Goal: Transaction & Acquisition: Purchase product/service

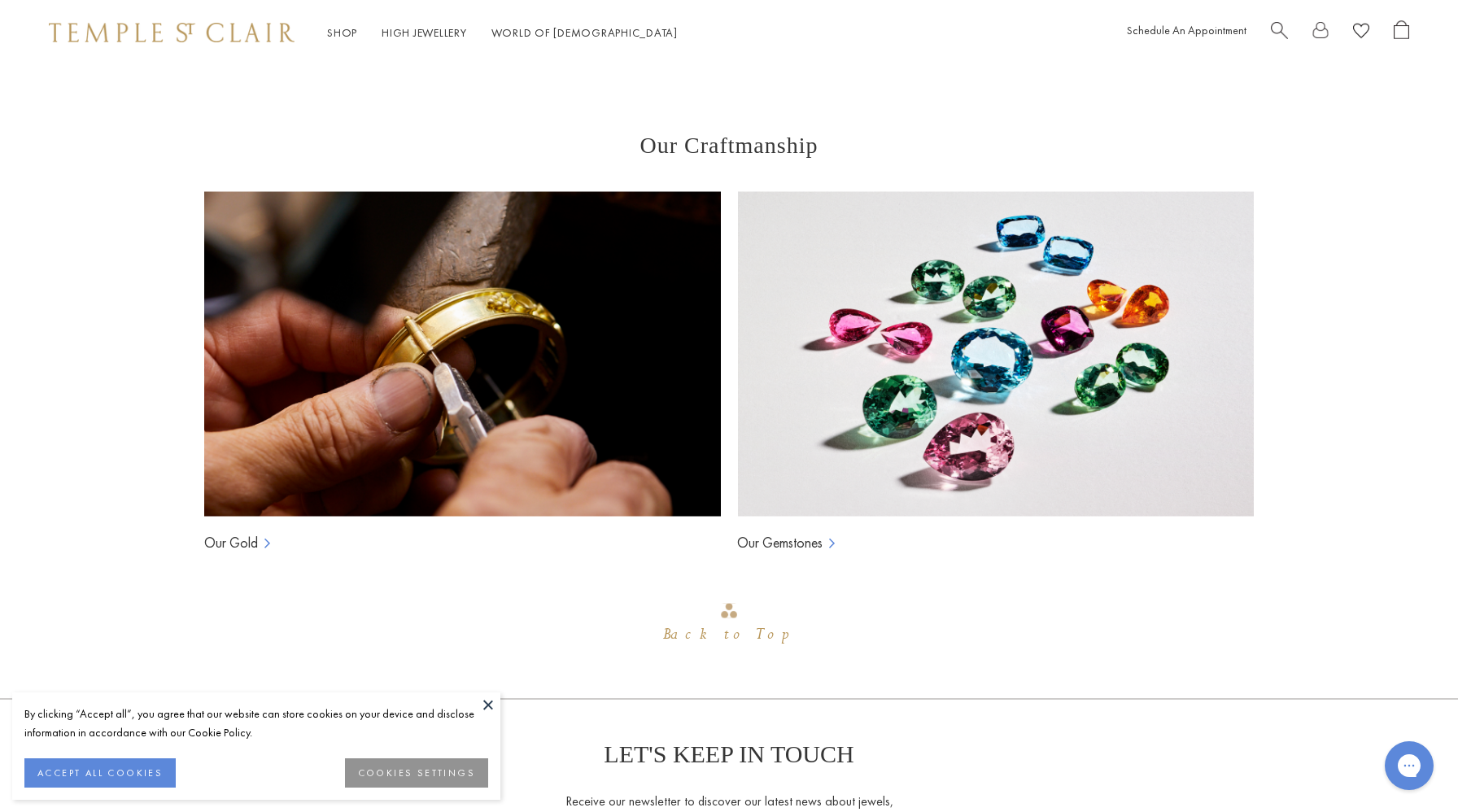
scroll to position [2019, 0]
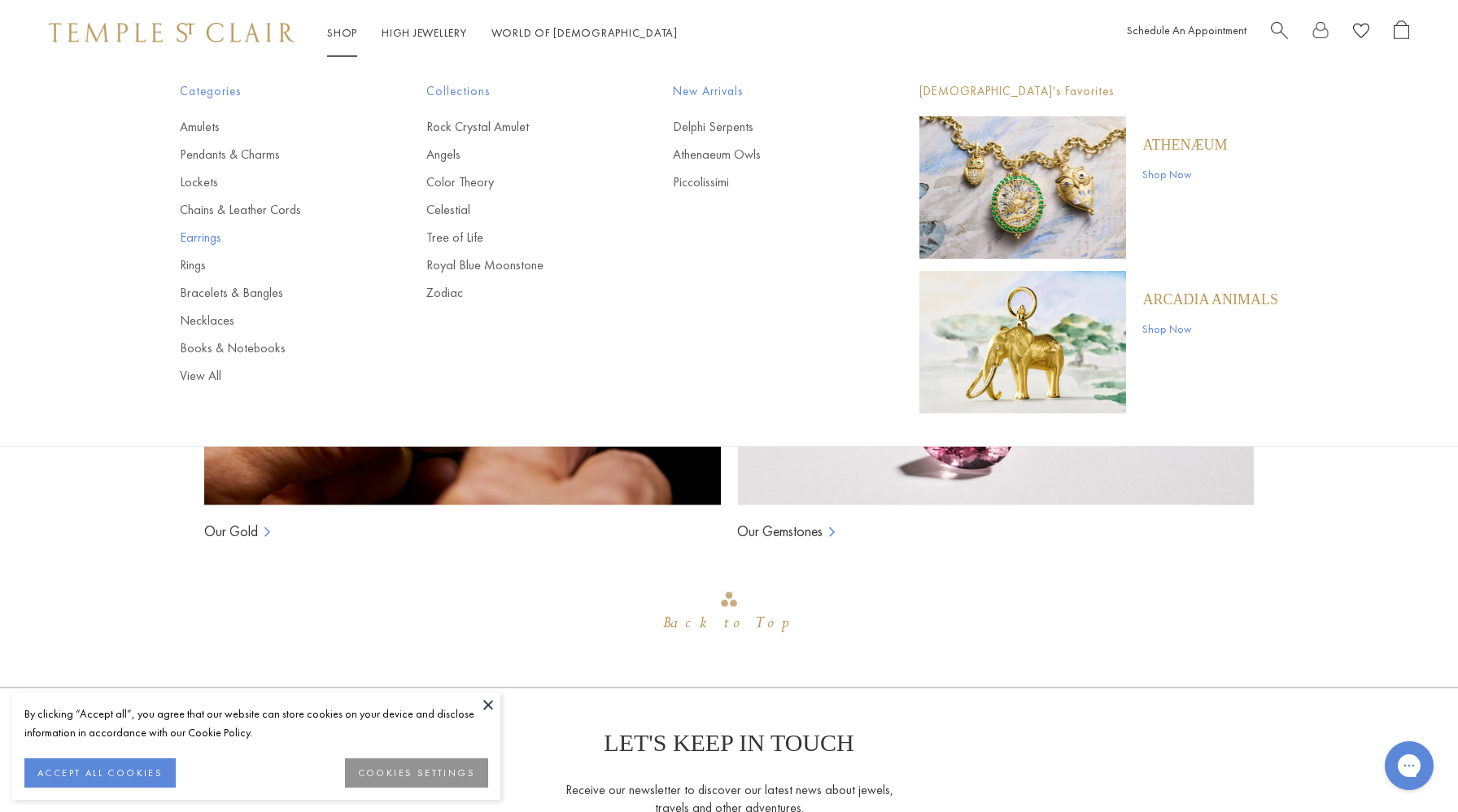
click at [215, 236] on link "Earrings" at bounding box center [270, 237] width 181 height 18
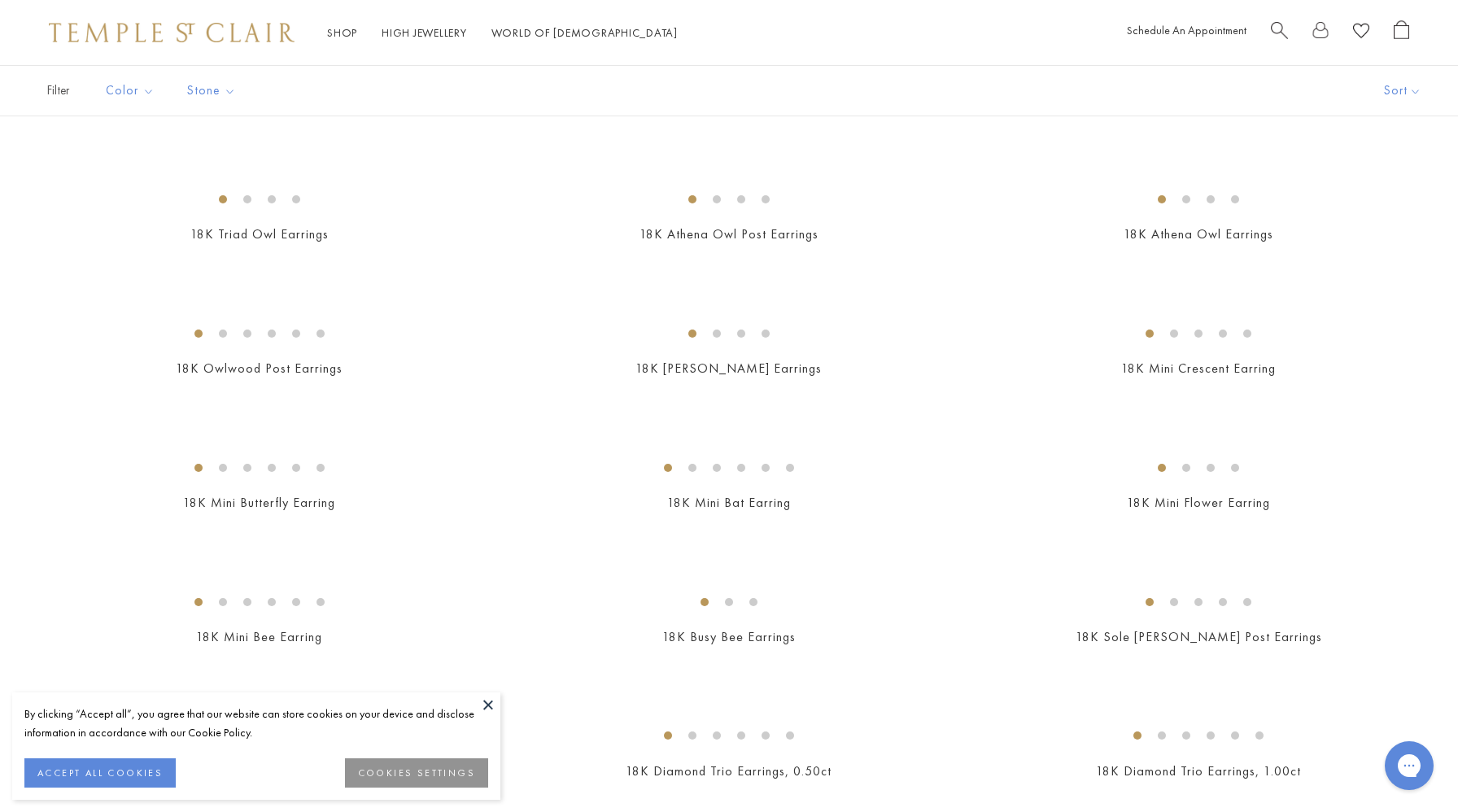
scroll to position [227, 0]
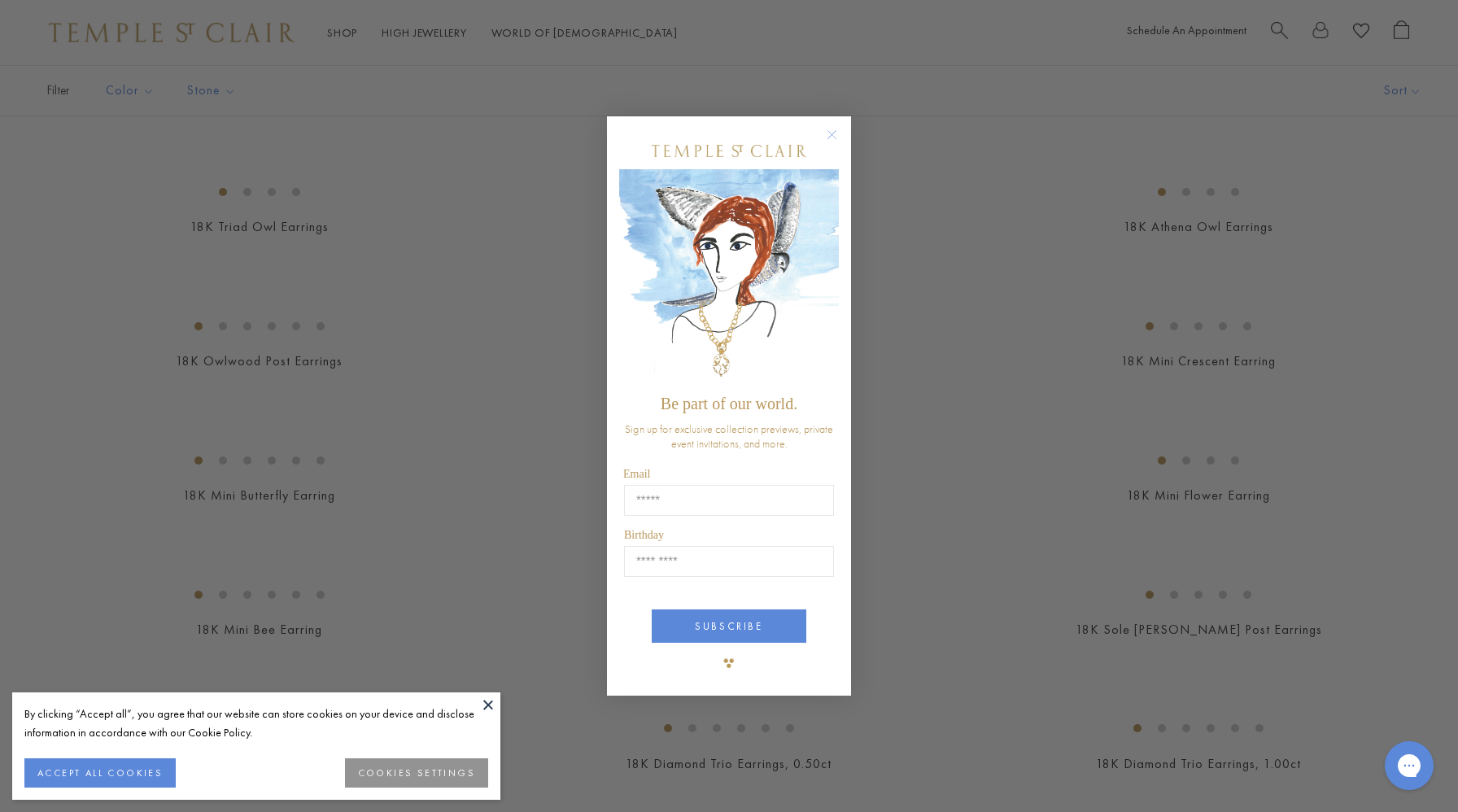
click at [827, 132] on circle "Close dialog" at bounding box center [832, 134] width 20 height 20
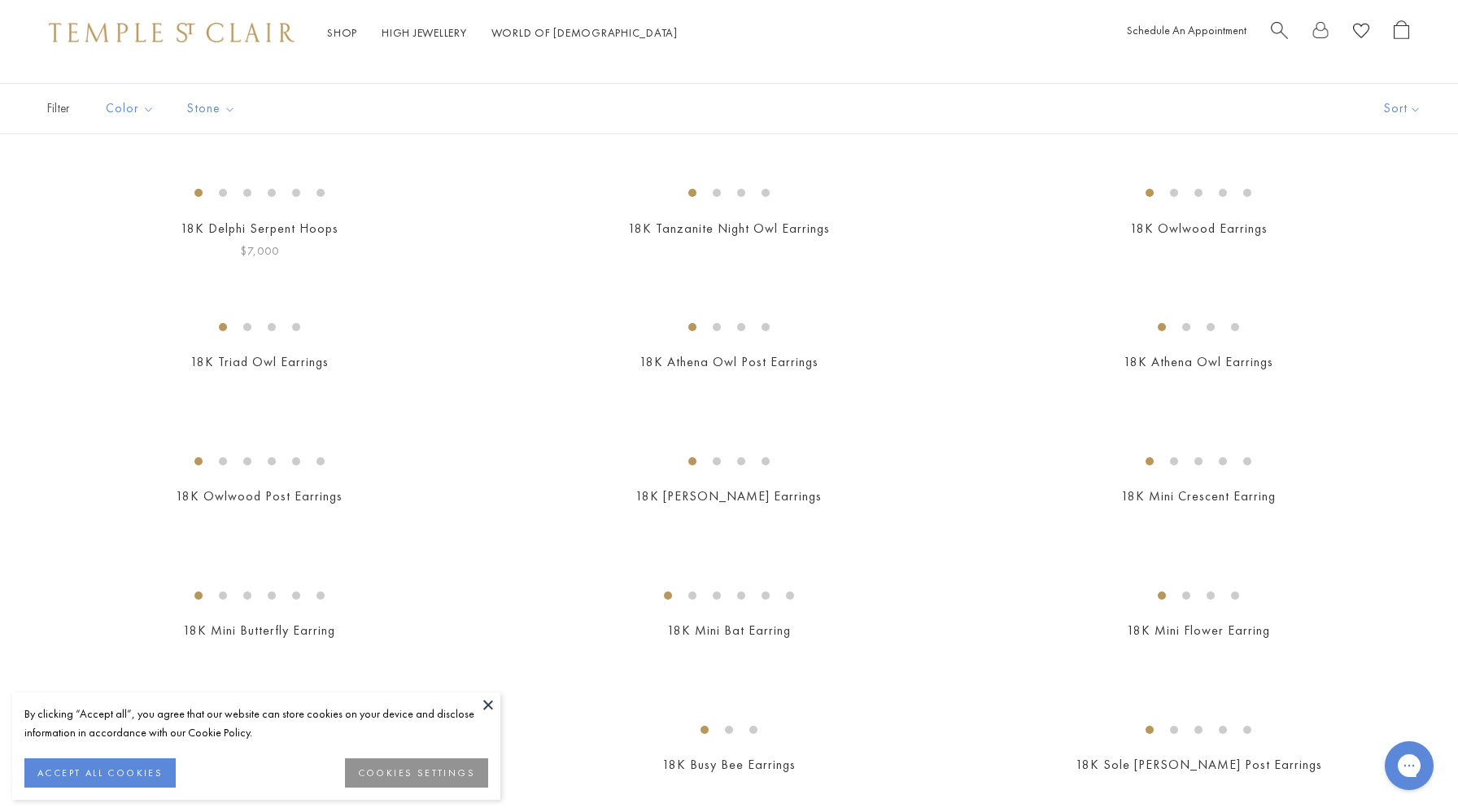
scroll to position [94, 0]
click at [0, 0] on img at bounding box center [0, 0] width 0 height 0
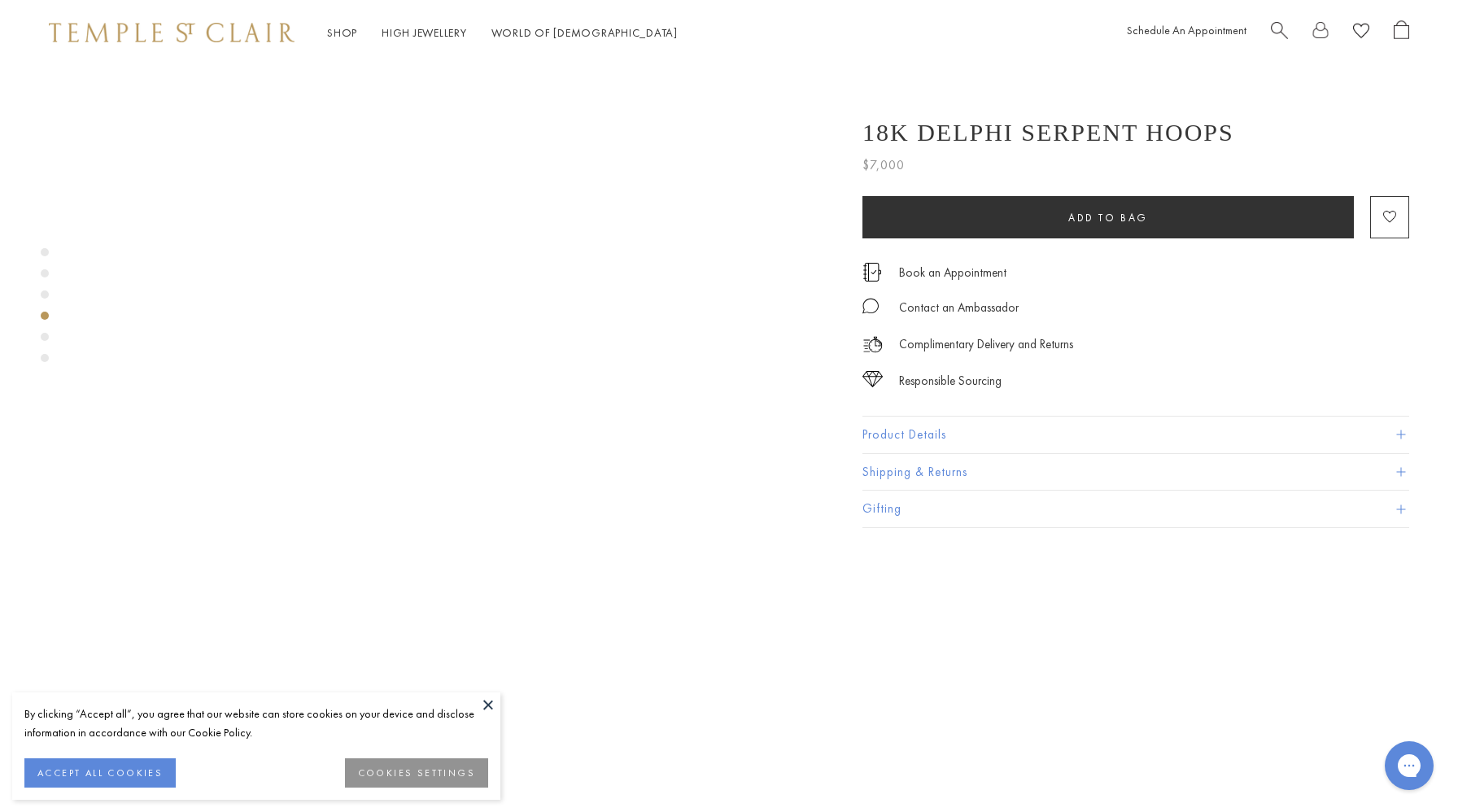
scroll to position [2016, 0]
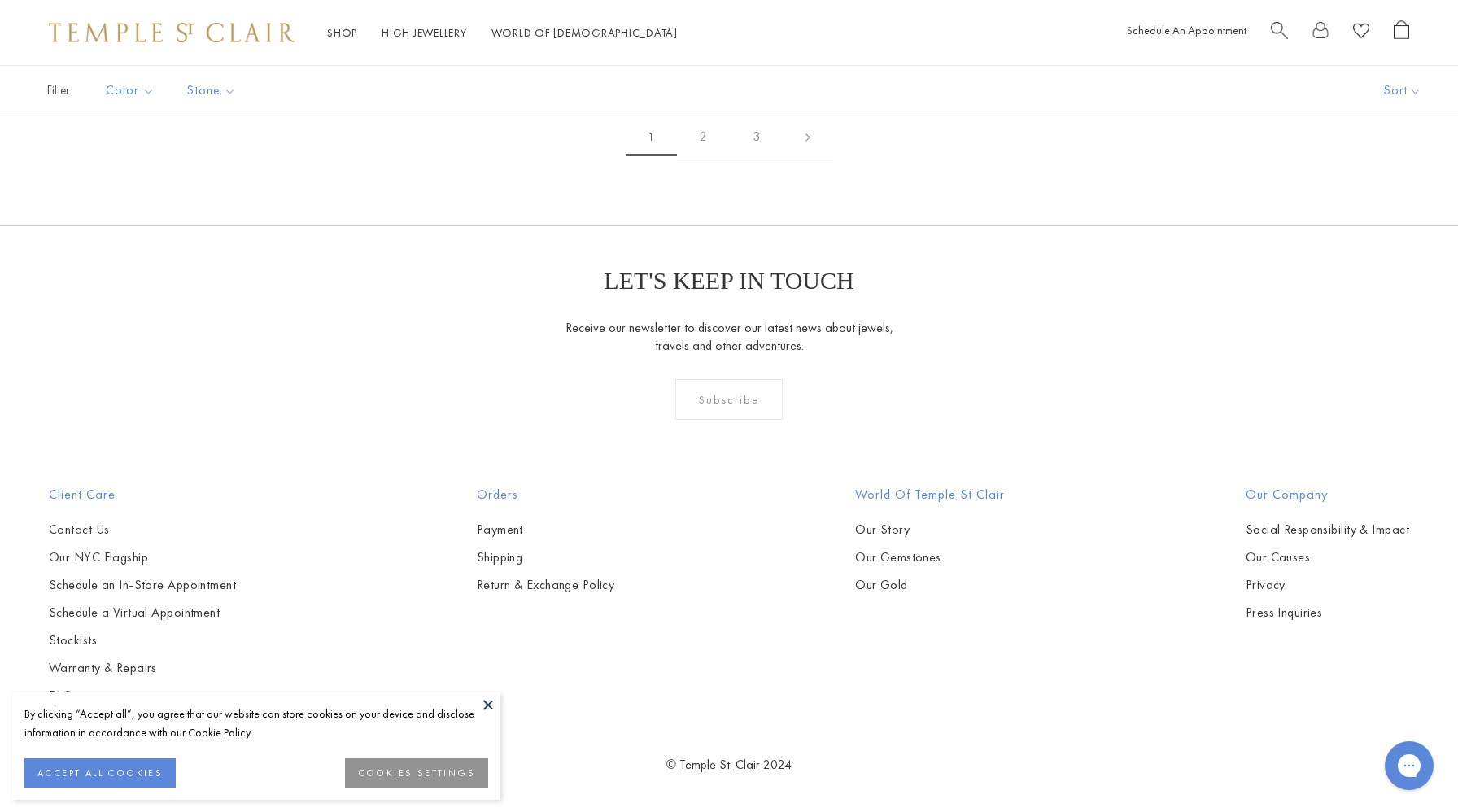
scroll to position [3913, 0]
click at [0, 0] on img at bounding box center [0, 0] width 0 height 0
